Goal: Entertainment & Leisure: Browse casually

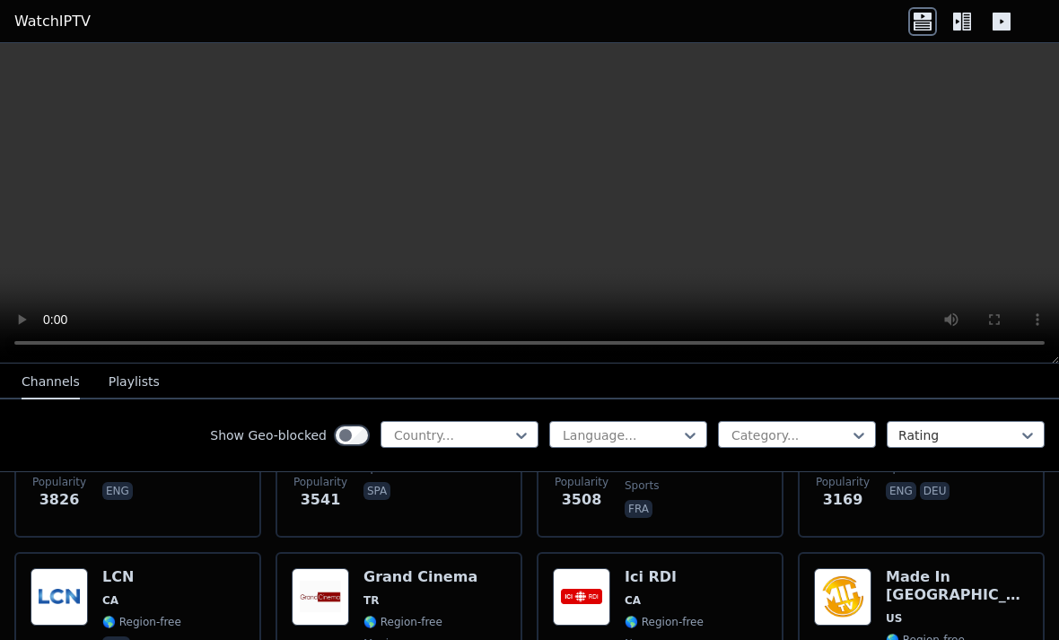
scroll to position [662, 0]
click at [1000, 17] on icon at bounding box center [1001, 22] width 18 height 18
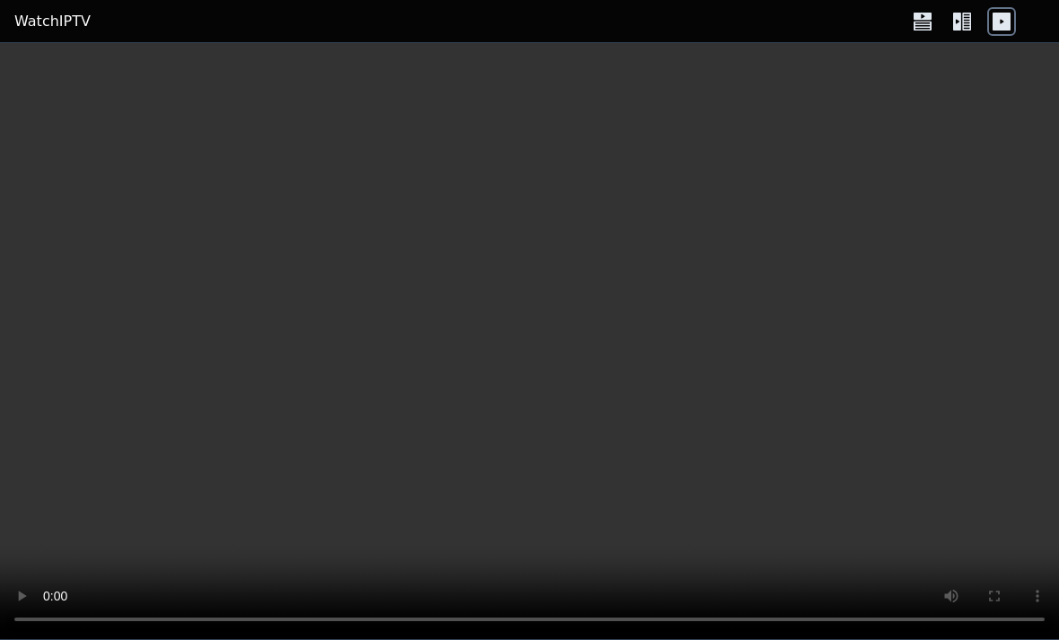
click at [969, 28] on icon at bounding box center [962, 21] width 29 height 29
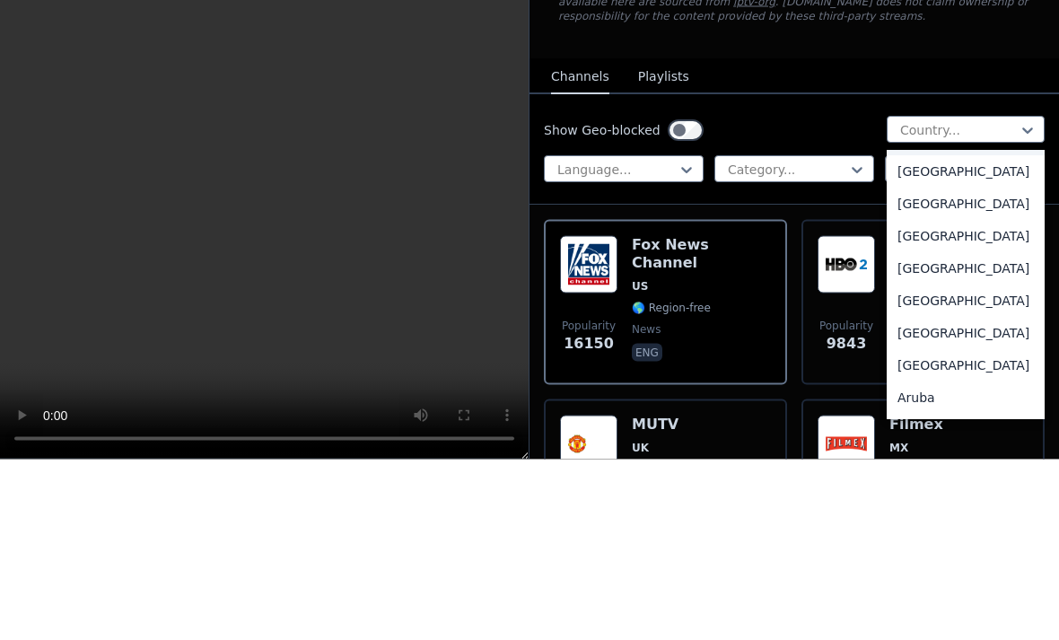
scroll to position [40, 0]
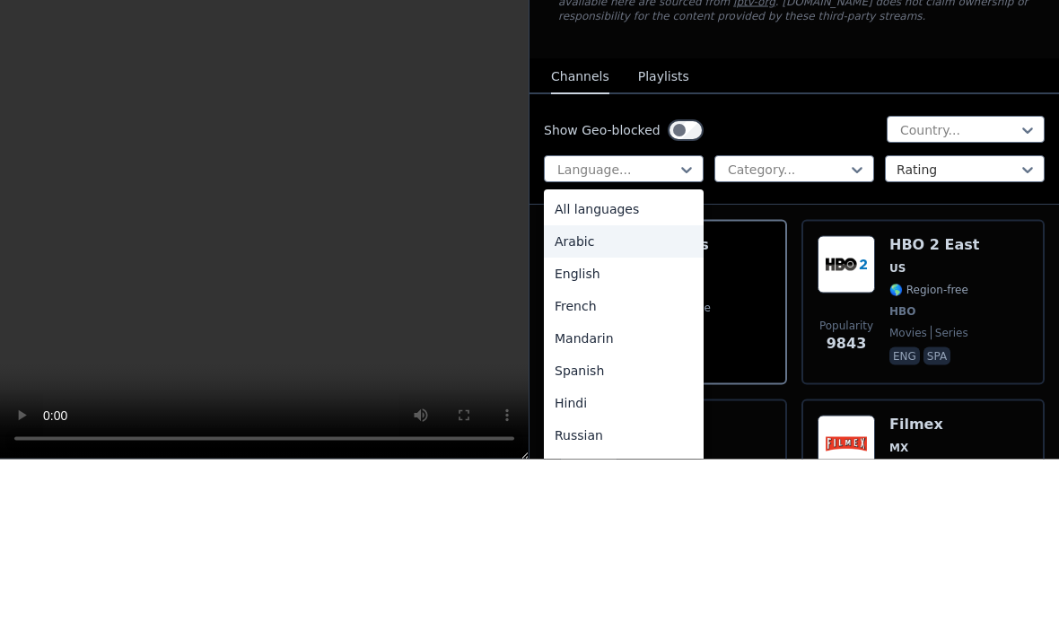
click at [650, 406] on div "Arabic" at bounding box center [624, 422] width 160 height 32
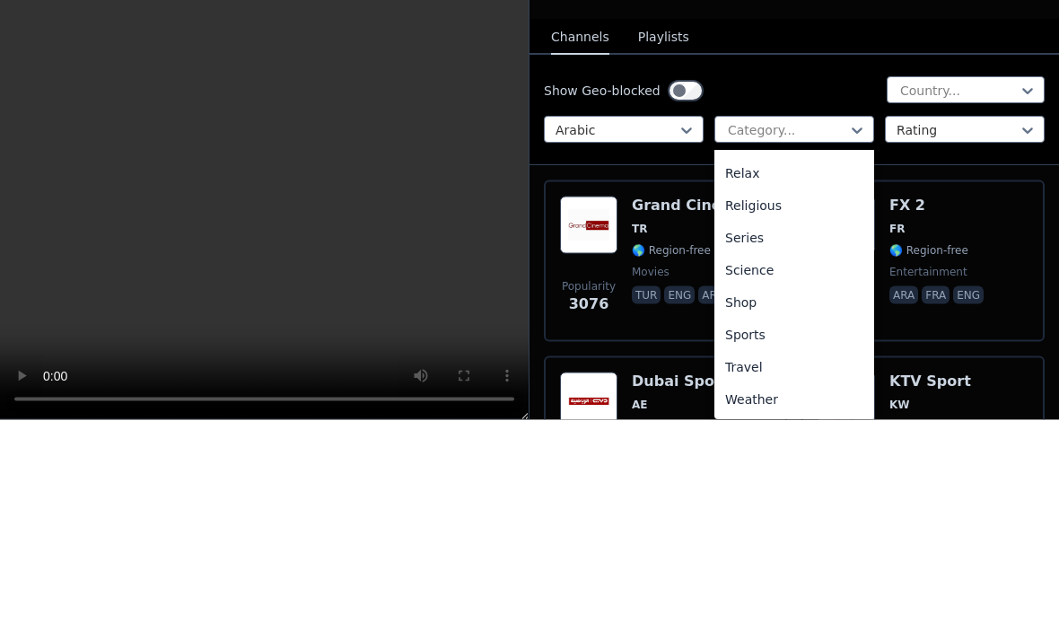
scroll to position [610, 0]
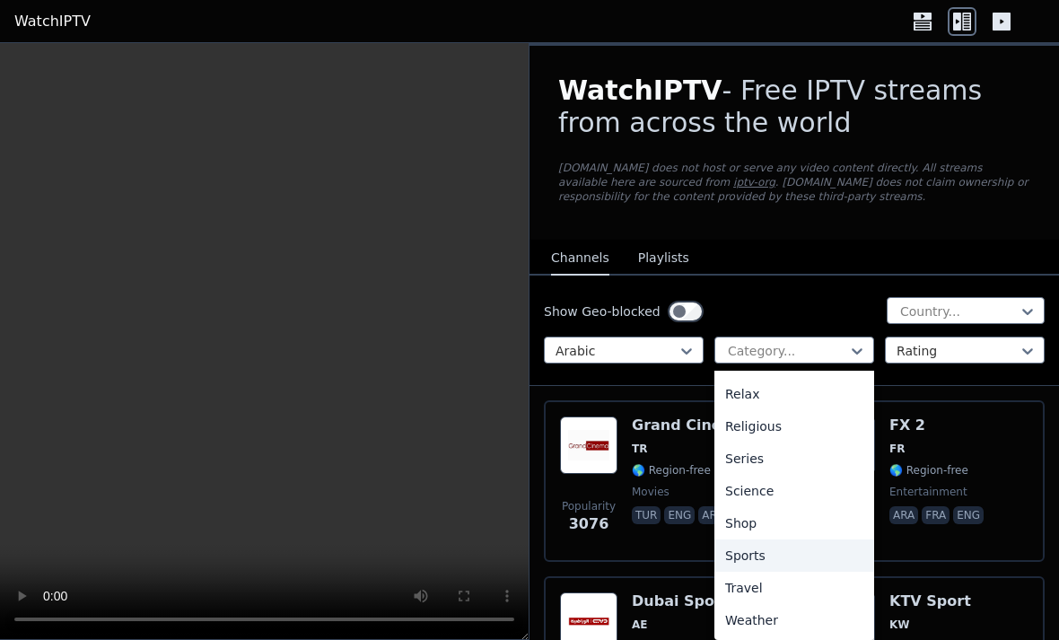
click at [799, 555] on div "Sports" at bounding box center [794, 555] width 160 height 32
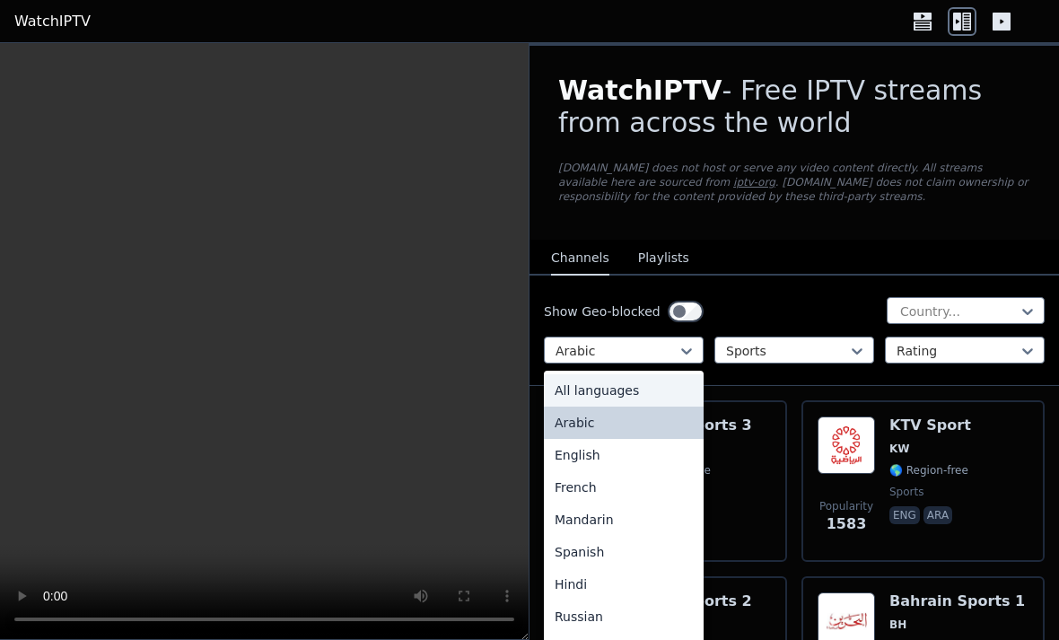
click at [665, 389] on div "All languages" at bounding box center [624, 390] width 160 height 32
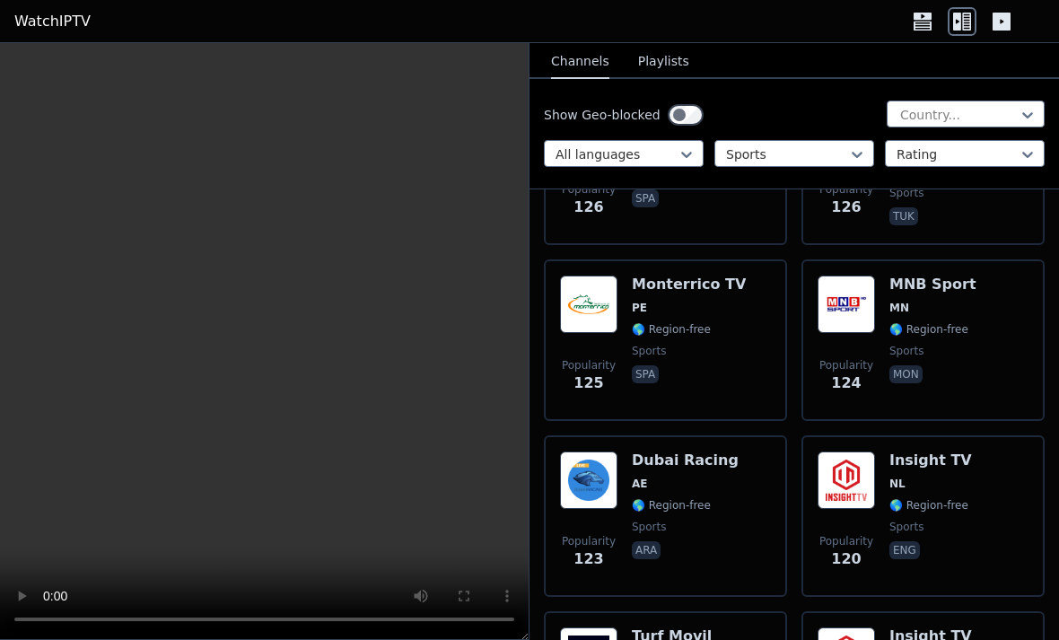
scroll to position [8474, 0]
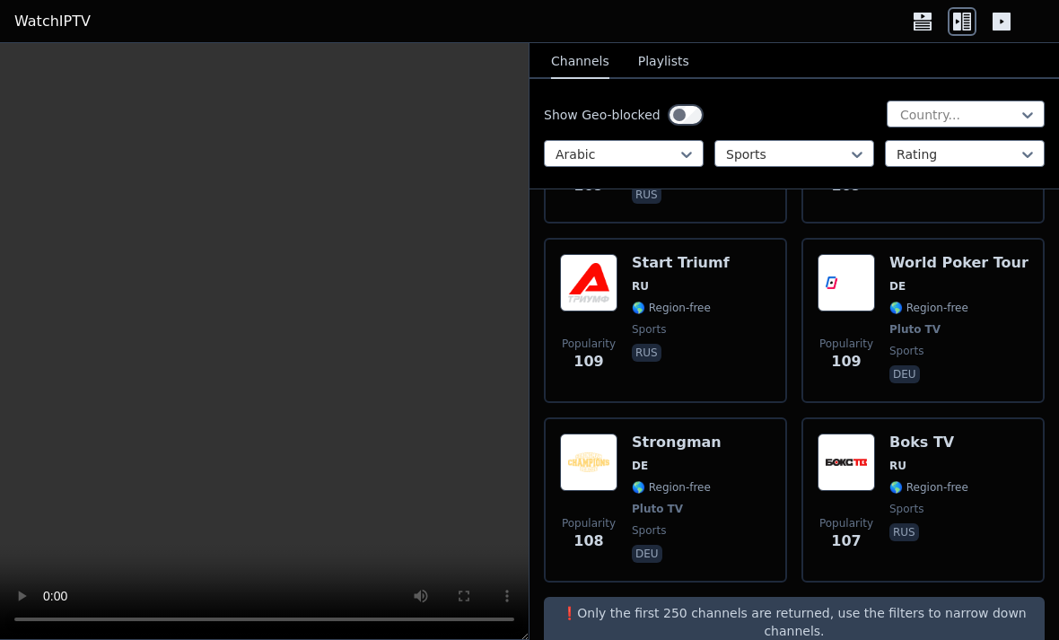
scroll to position [1228, 0]
